Goal: Navigation & Orientation: Find specific page/section

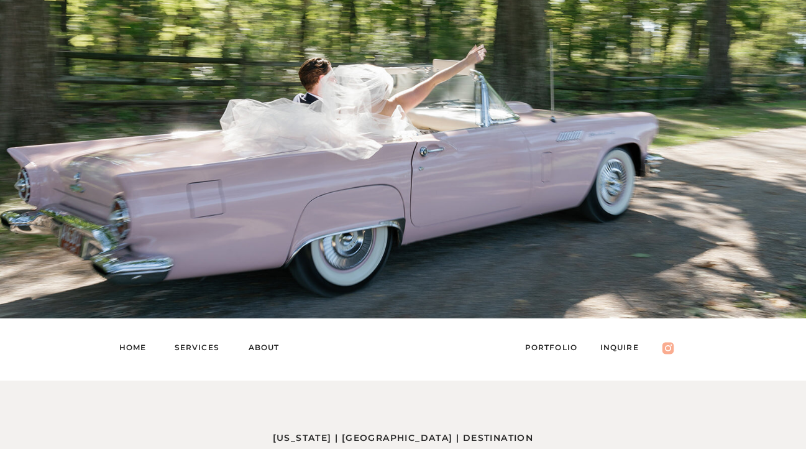
scroll to position [288, 0]
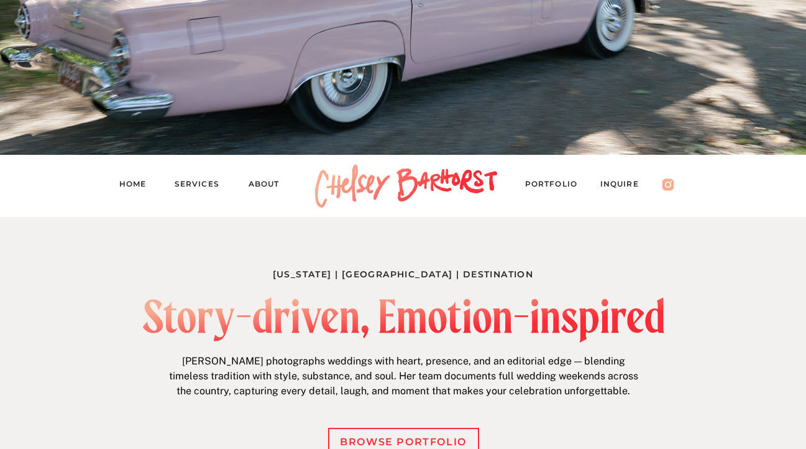
click at [193, 182] on nav "Services" at bounding box center [203, 185] width 56 height 17
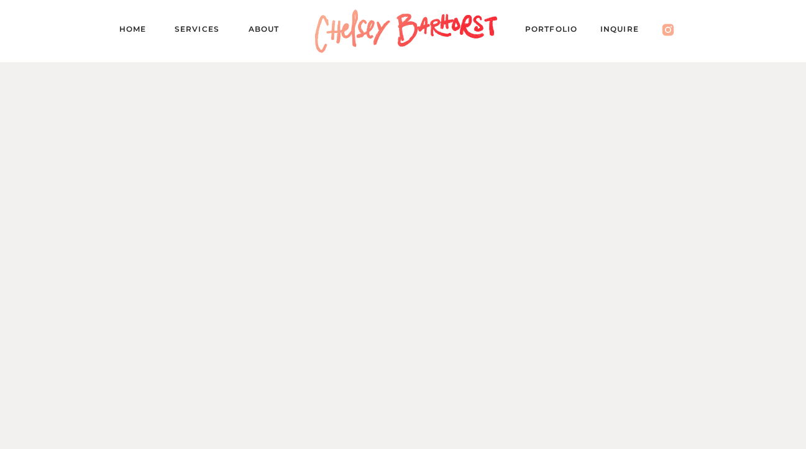
scroll to position [1061, 0]
click at [261, 27] on nav "About" at bounding box center [270, 30] width 43 height 17
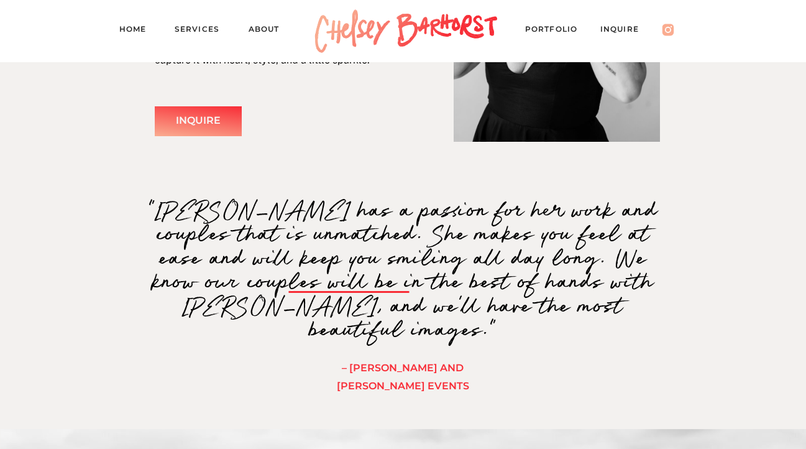
scroll to position [11, 0]
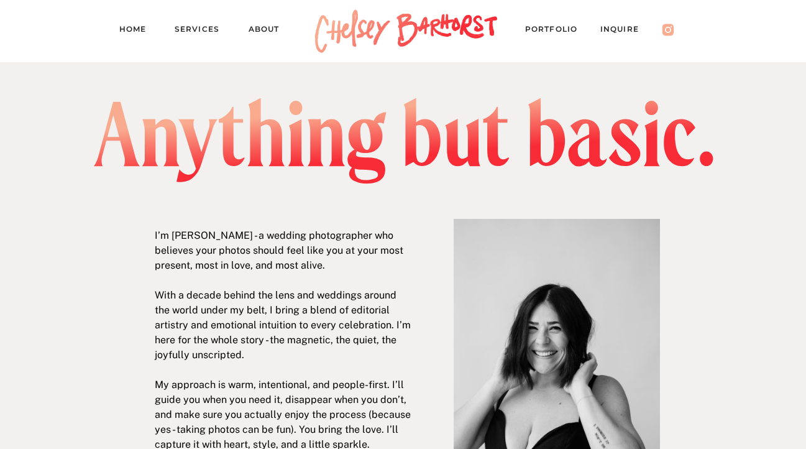
click at [562, 28] on nav "PORTFOLIO" at bounding box center [557, 30] width 65 height 17
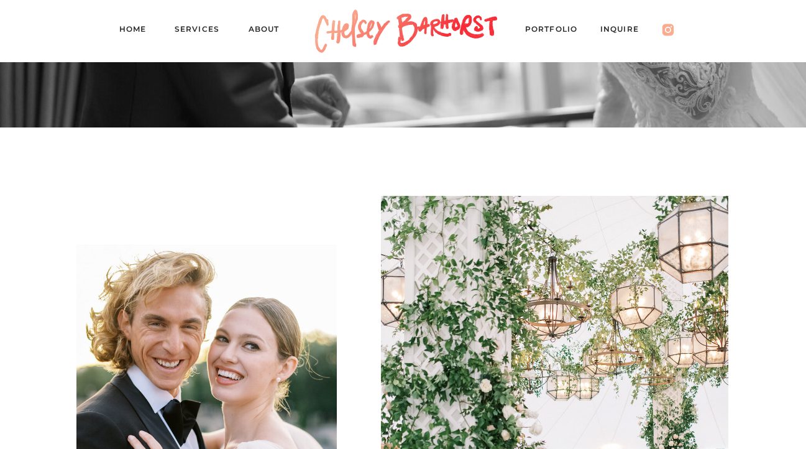
scroll to position [3367, 0]
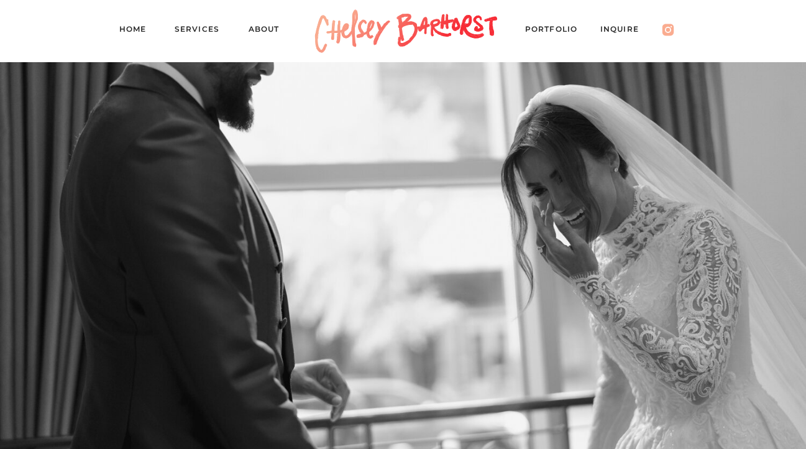
click at [202, 30] on nav "Services" at bounding box center [203, 30] width 56 height 17
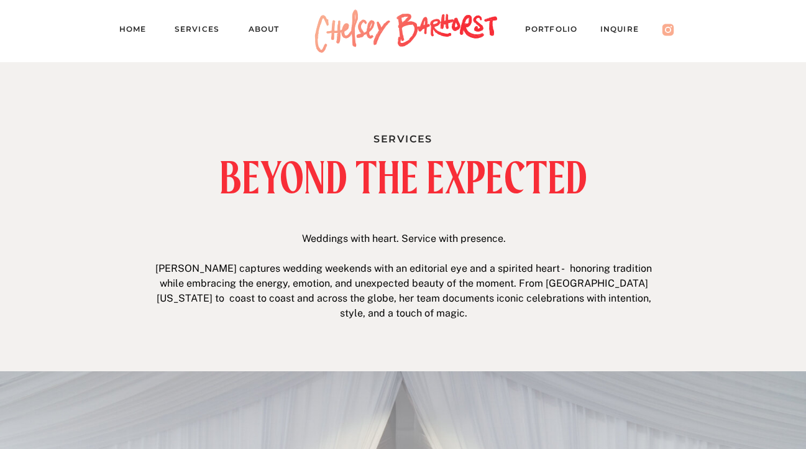
click at [148, 29] on nav "Home" at bounding box center [137, 30] width 37 height 17
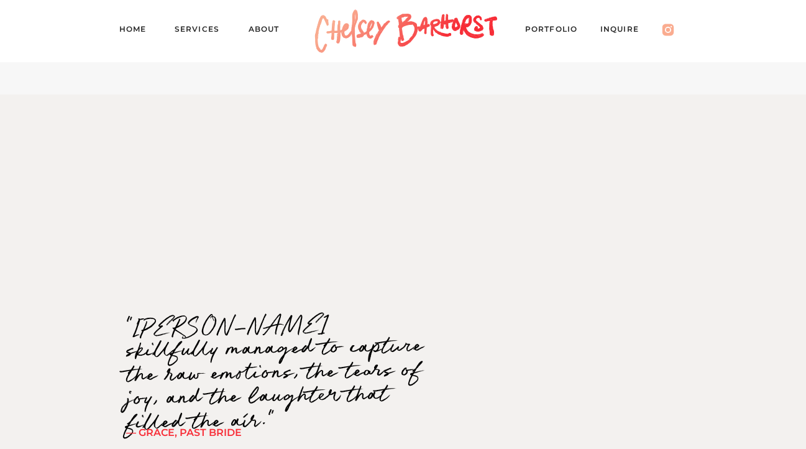
scroll to position [1594, 0]
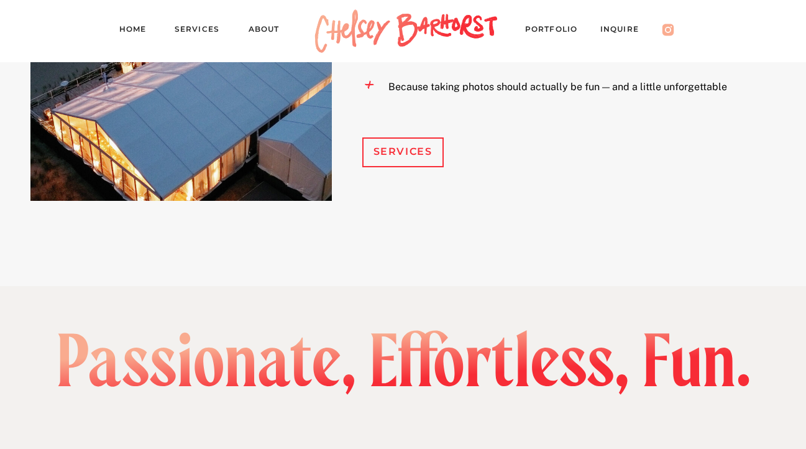
click at [391, 139] on div at bounding box center [402, 152] width 81 height 30
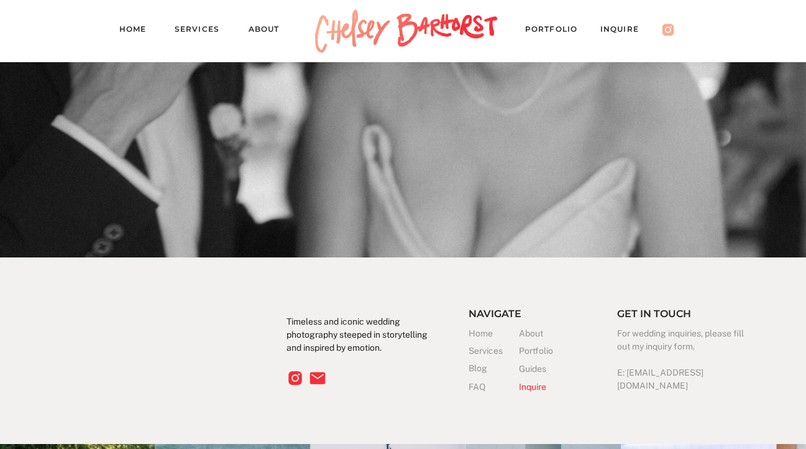
scroll to position [3428, 0]
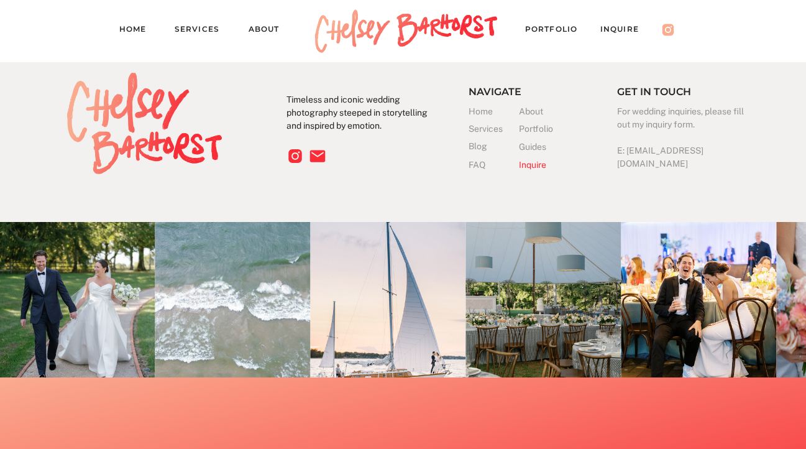
click at [490, 130] on h3 "Services" at bounding box center [493, 128] width 50 height 13
click at [489, 129] on h3 "Services" at bounding box center [493, 128] width 50 height 13
click at [480, 150] on h3 "Blog" at bounding box center [493, 146] width 50 height 13
